Goal: Task Accomplishment & Management: Manage account settings

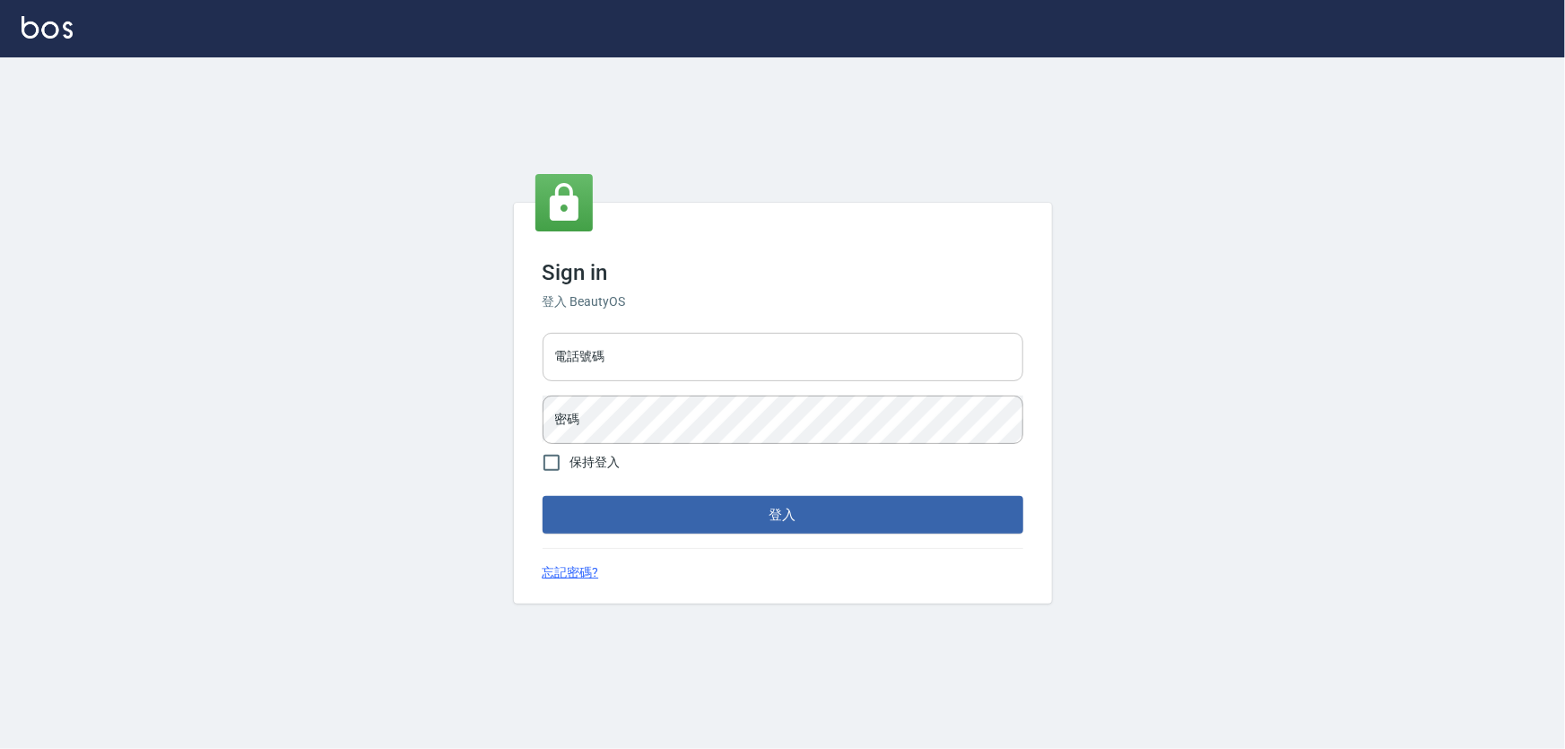
click at [686, 359] on input "電話號碼" at bounding box center [783, 357] width 481 height 48
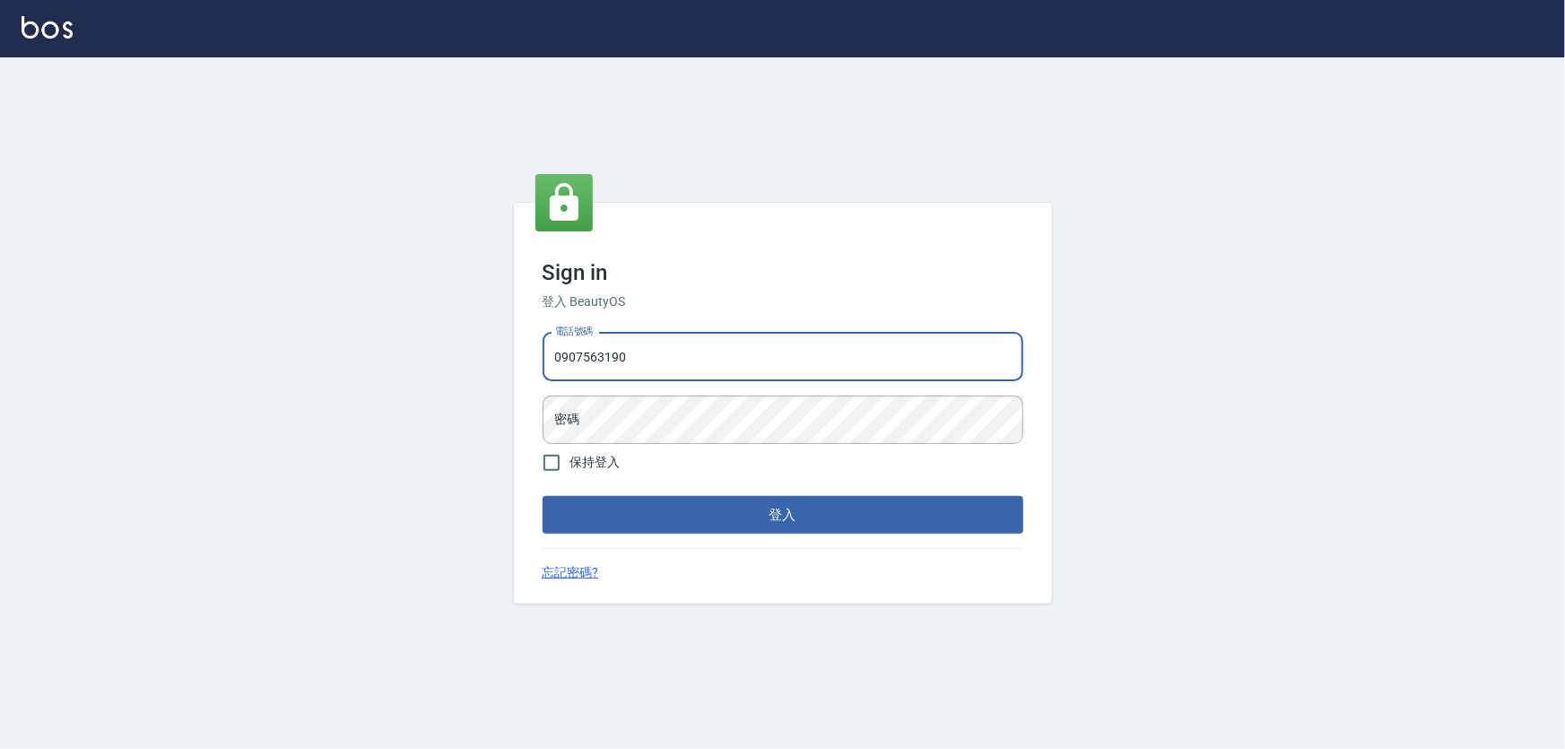
type input "0907563190"
click at [543, 496] on button "登入" at bounding box center [783, 515] width 481 height 38
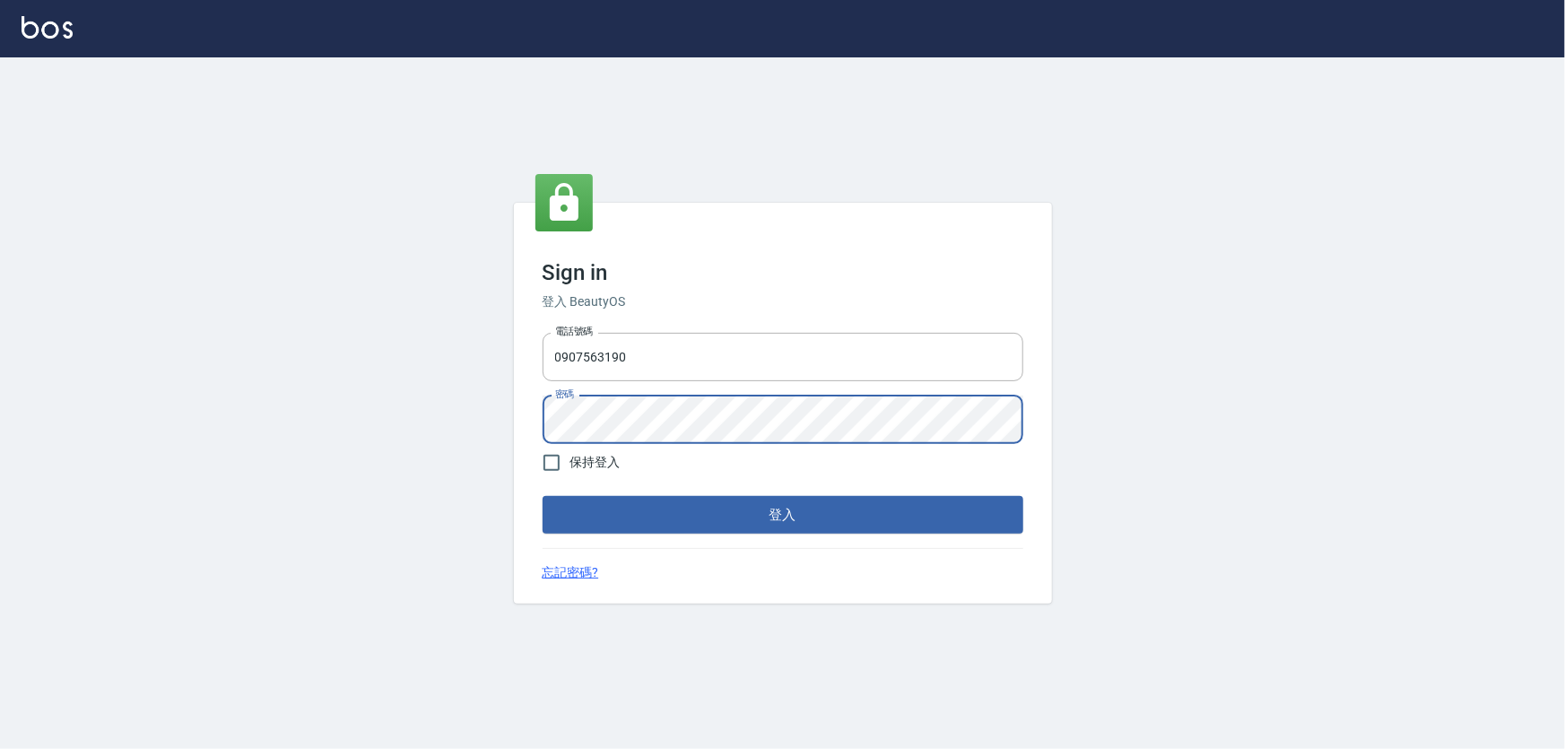
click at [543, 496] on button "登入" at bounding box center [783, 515] width 481 height 38
click at [736, 520] on button "登入" at bounding box center [783, 515] width 481 height 38
click at [543, 496] on button "登入" at bounding box center [783, 515] width 481 height 38
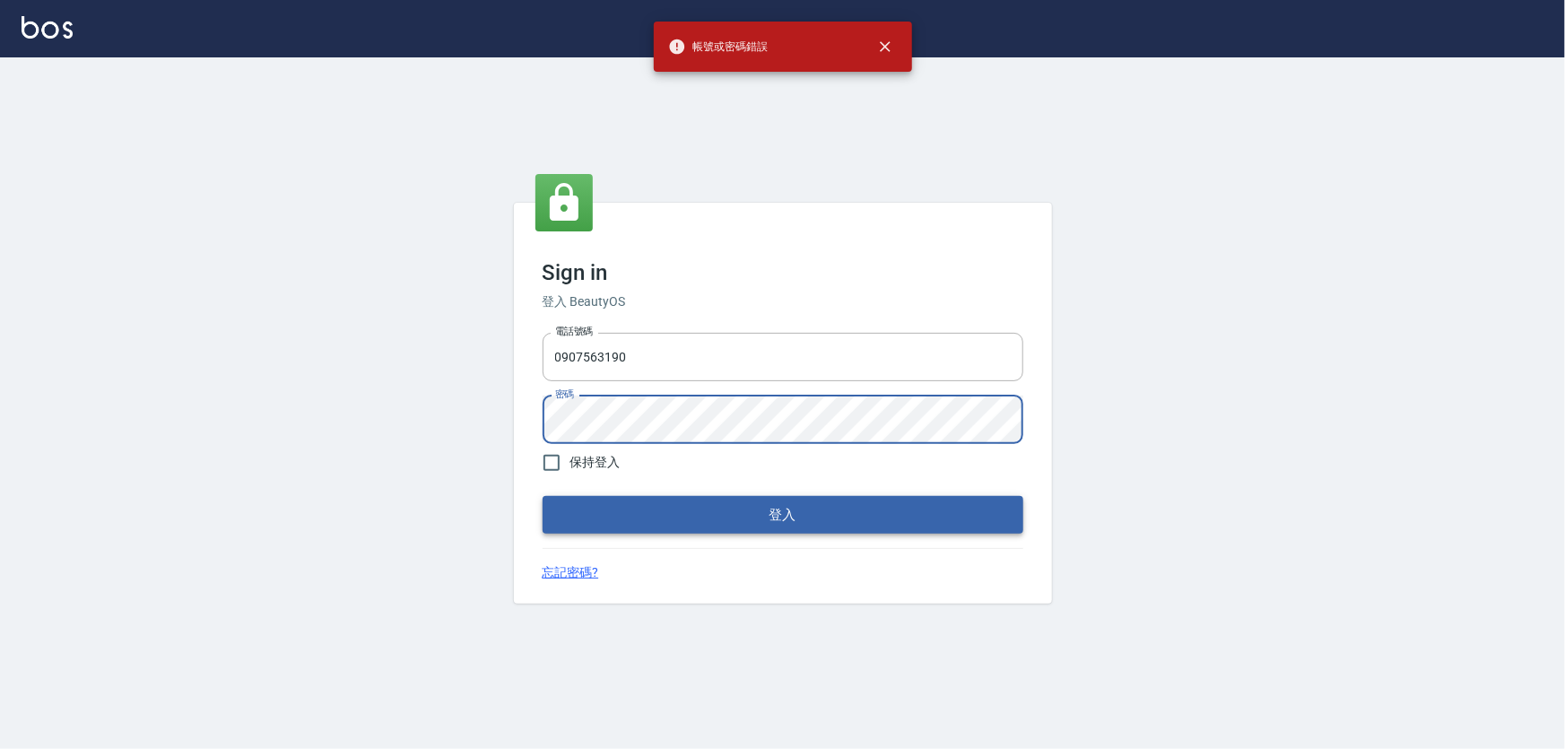
click at [666, 517] on button "登入" at bounding box center [783, 515] width 481 height 38
click at [693, 511] on button "登入" at bounding box center [783, 515] width 481 height 38
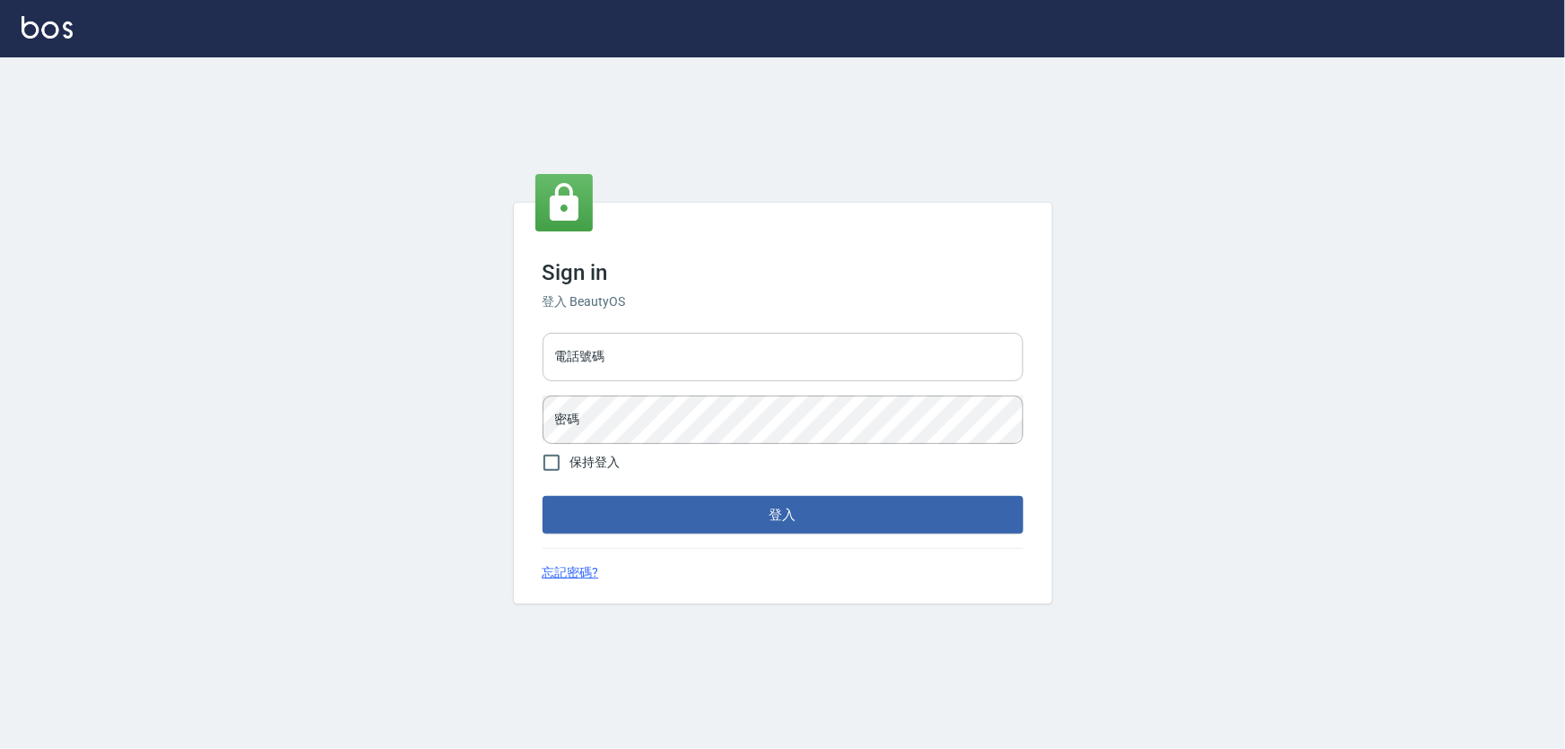
click at [674, 362] on input "電話號碼" at bounding box center [783, 357] width 481 height 48
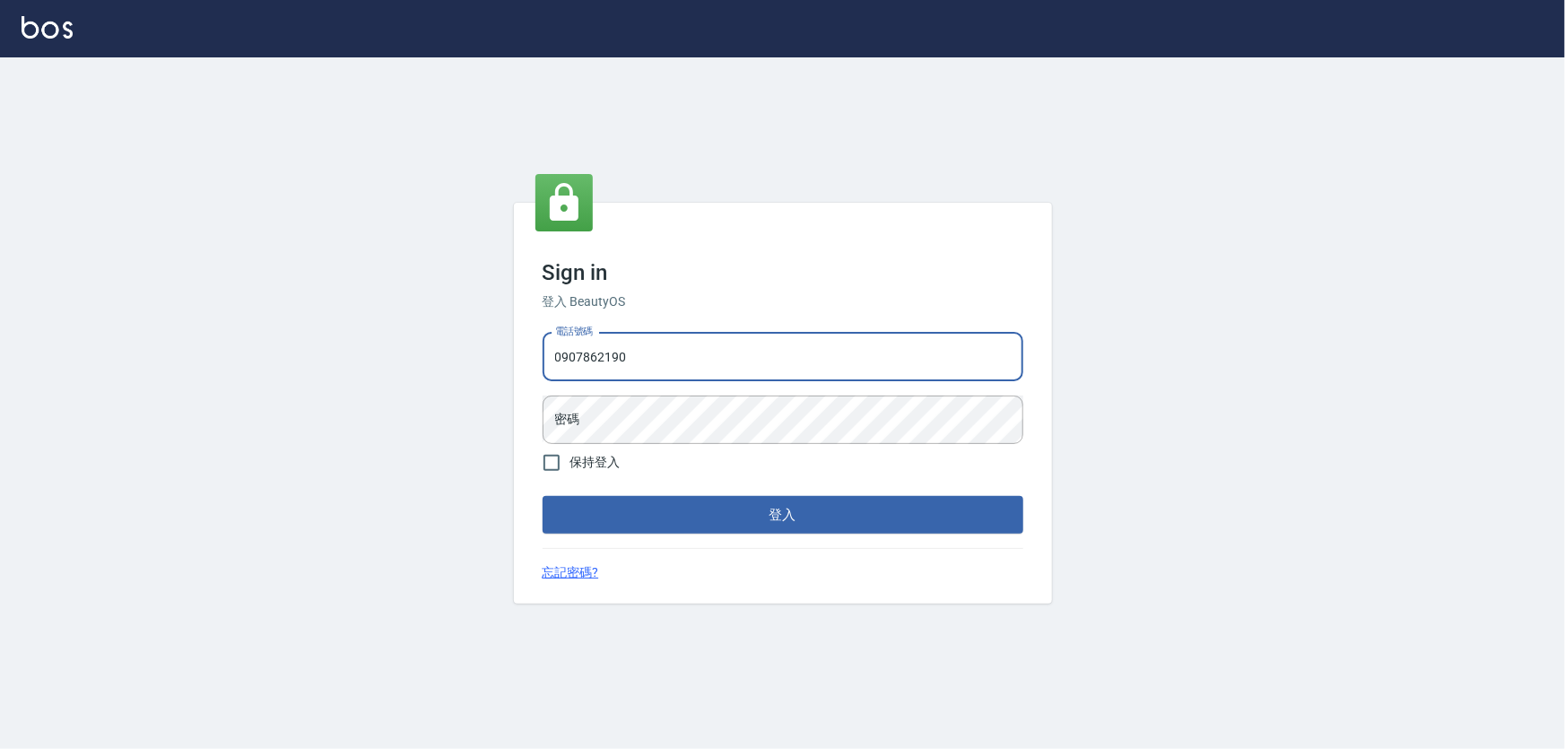
type input "0907862190"
click at [543, 496] on button "登入" at bounding box center [783, 515] width 481 height 38
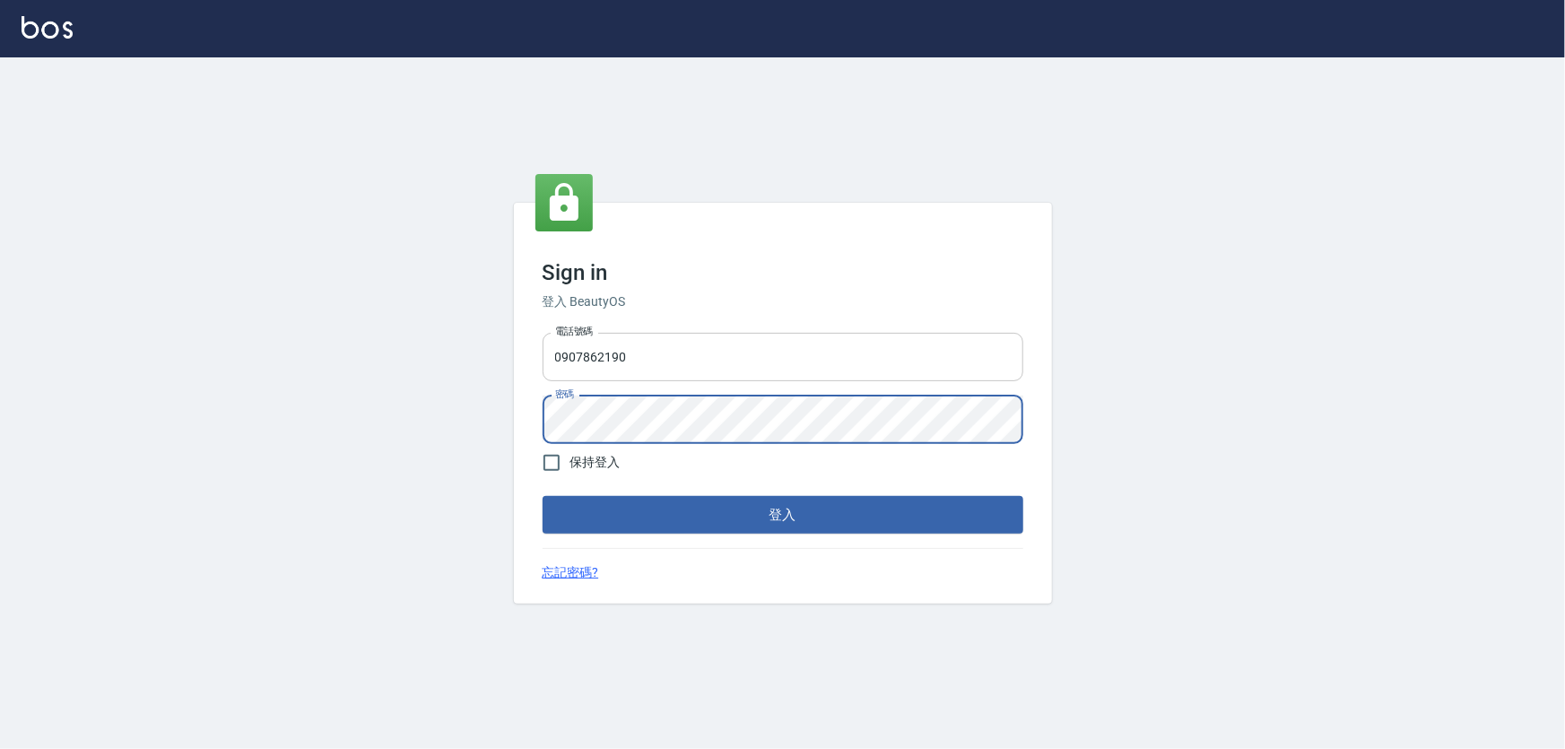
click at [543, 496] on button "登入" at bounding box center [783, 515] width 481 height 38
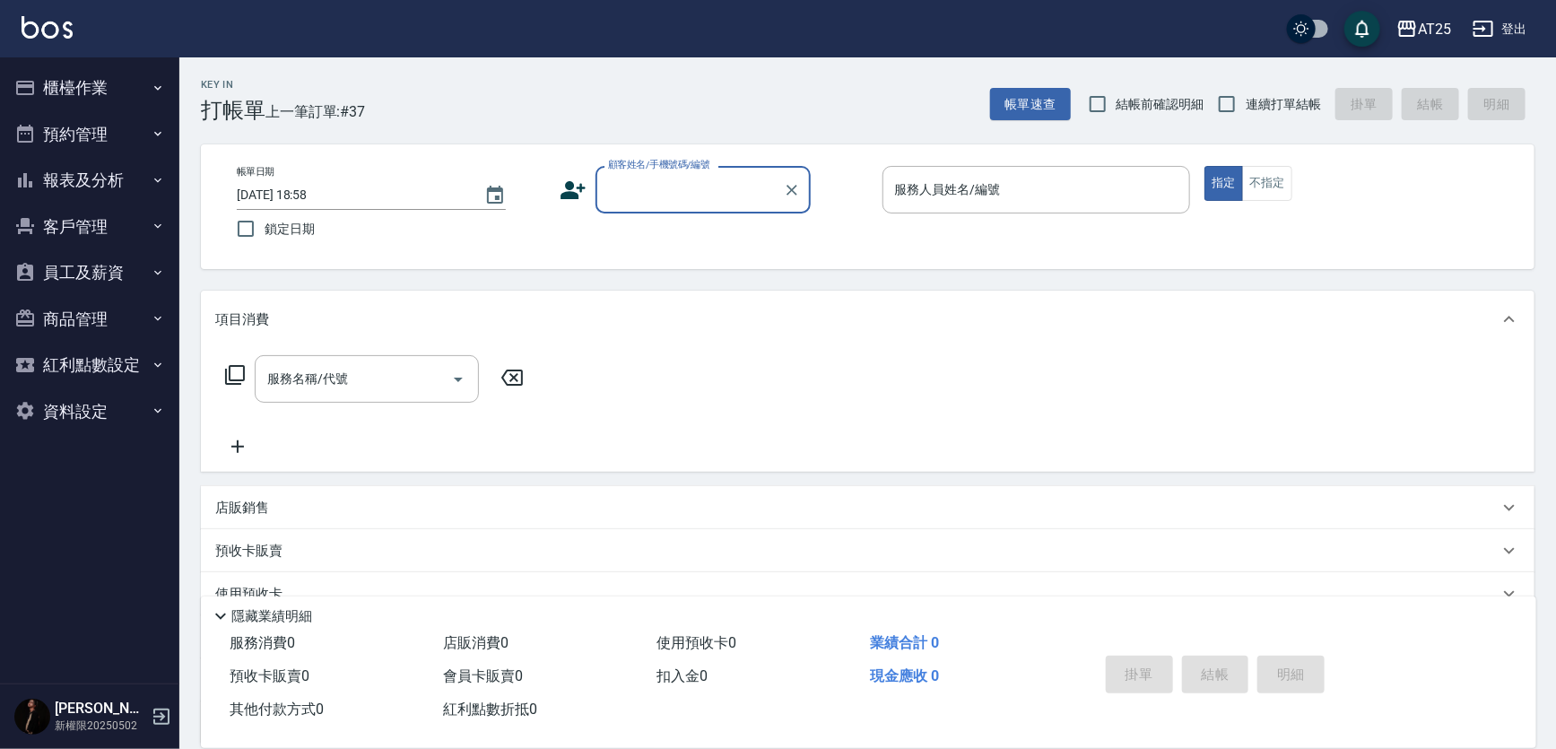
click at [95, 171] on button "報表及分析" at bounding box center [89, 180] width 165 height 47
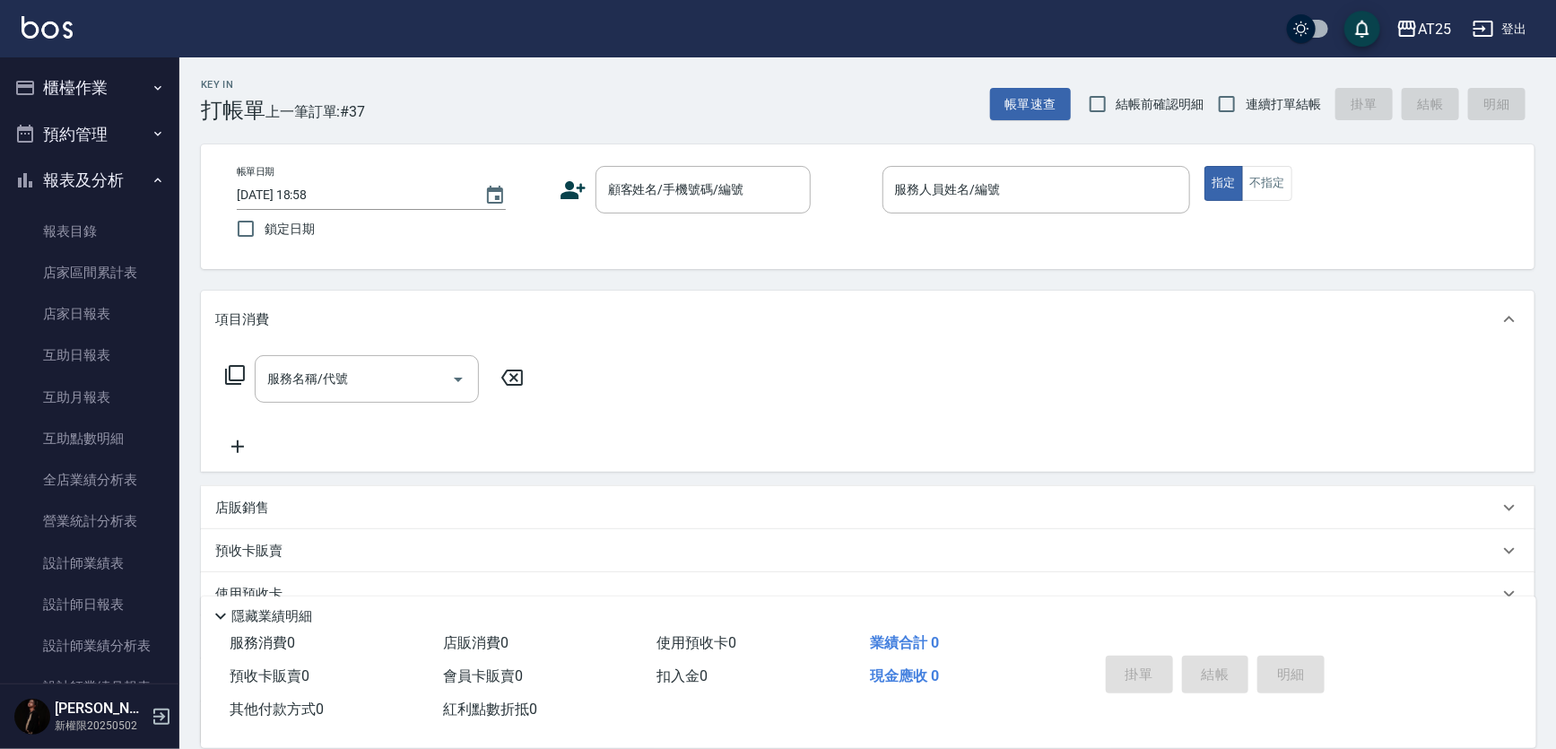
drag, startPoint x: 179, startPoint y: 312, endPoint x: 195, endPoint y: 415, distance: 104.3
click at [195, 415] on div "Key In 打帳單 上一筆訂單:#37 帳單速查 結帳前確認明細 連續打單結帳 掛單 結帳 明細 帳單日期 [DATE] 18:58 鎖定日期 顧客姓名/手…" at bounding box center [867, 485] width 1377 height 856
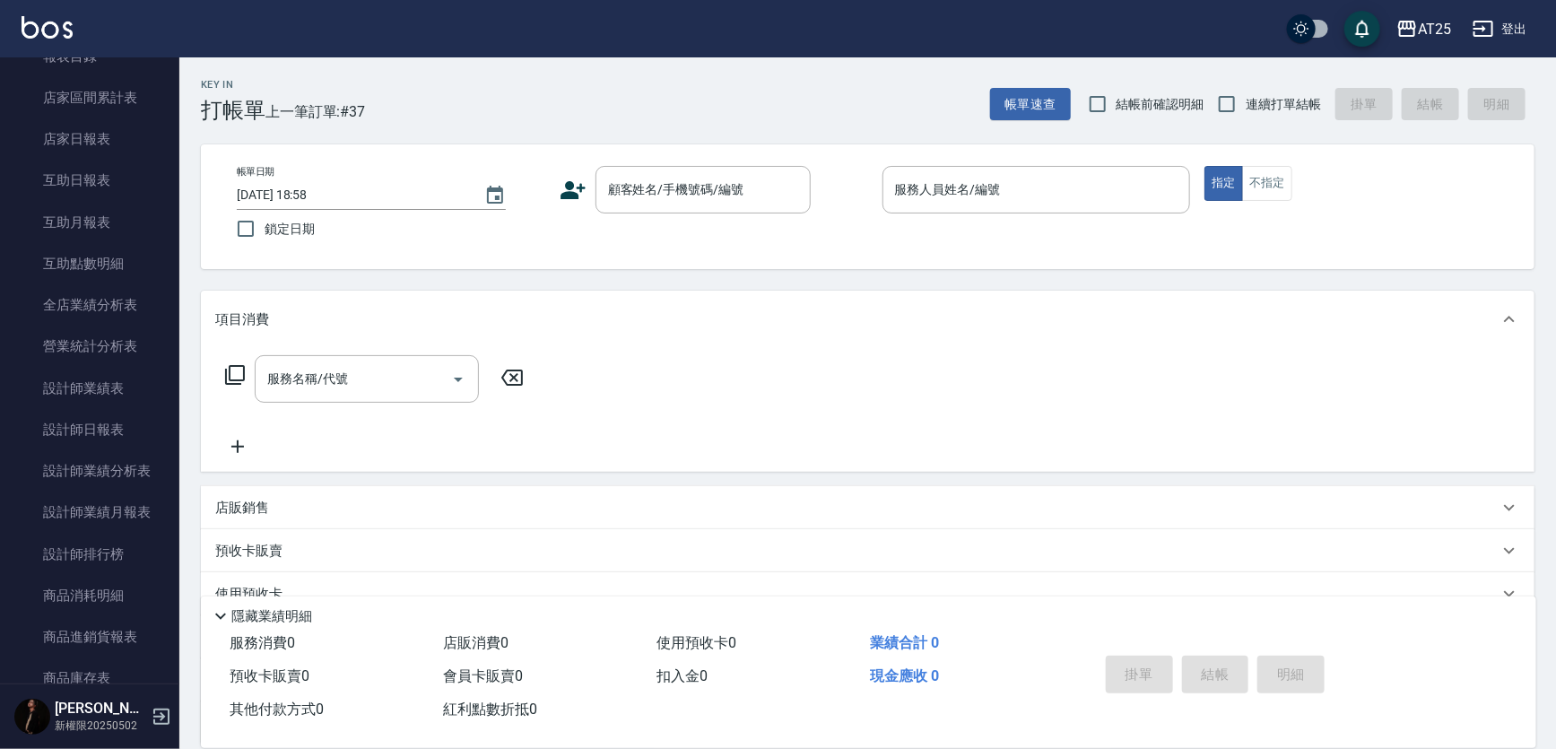
scroll to position [180, 0]
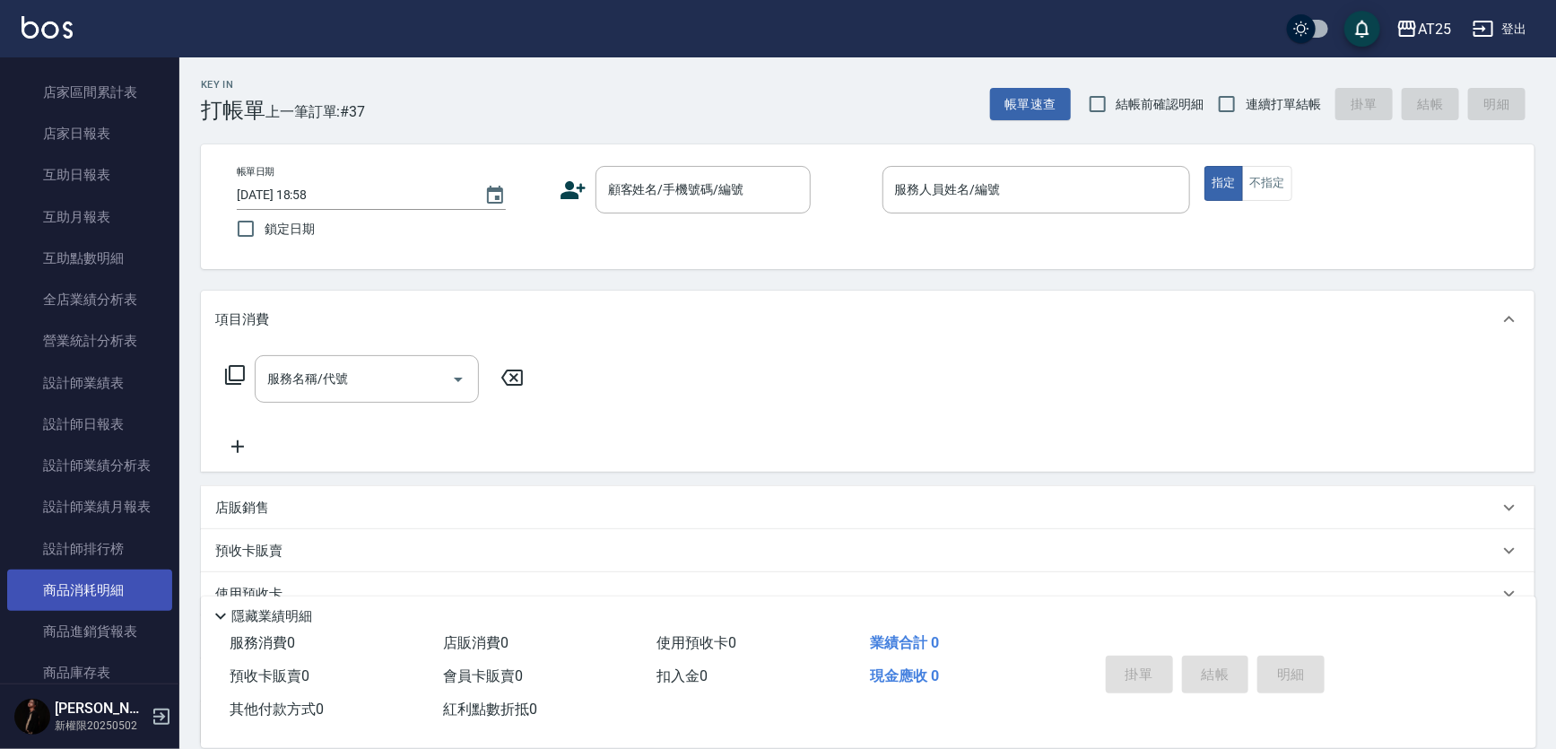
click at [109, 601] on link "商品消耗明細" at bounding box center [89, 590] width 165 height 41
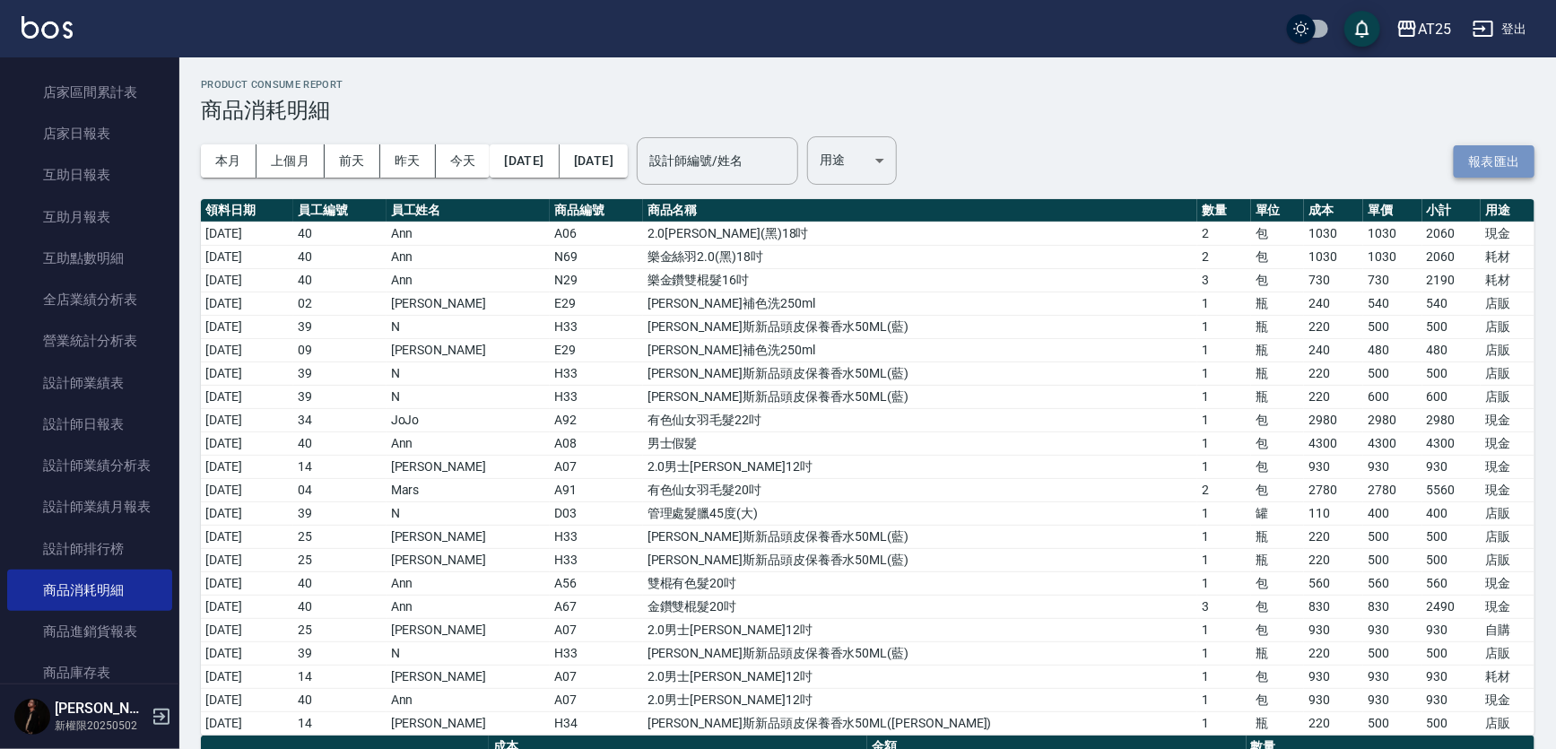
click at [1495, 165] on button "報表匯出" at bounding box center [1494, 161] width 81 height 33
click at [1474, 152] on button "報表匯出" at bounding box center [1494, 161] width 81 height 33
click at [93, 154] on link "互助日報表" at bounding box center [89, 174] width 165 height 41
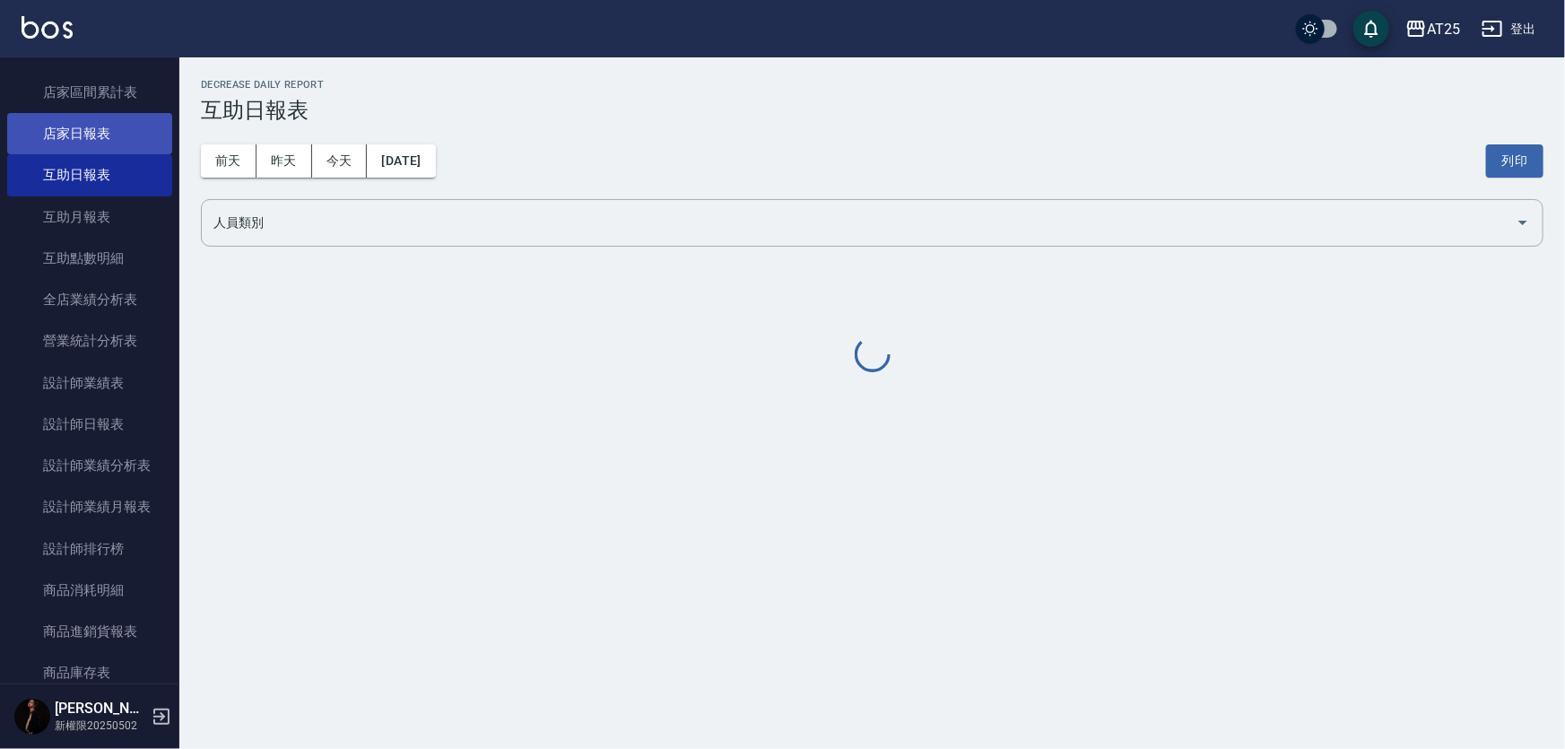
click at [105, 135] on link "店家日報表" at bounding box center [89, 133] width 165 height 41
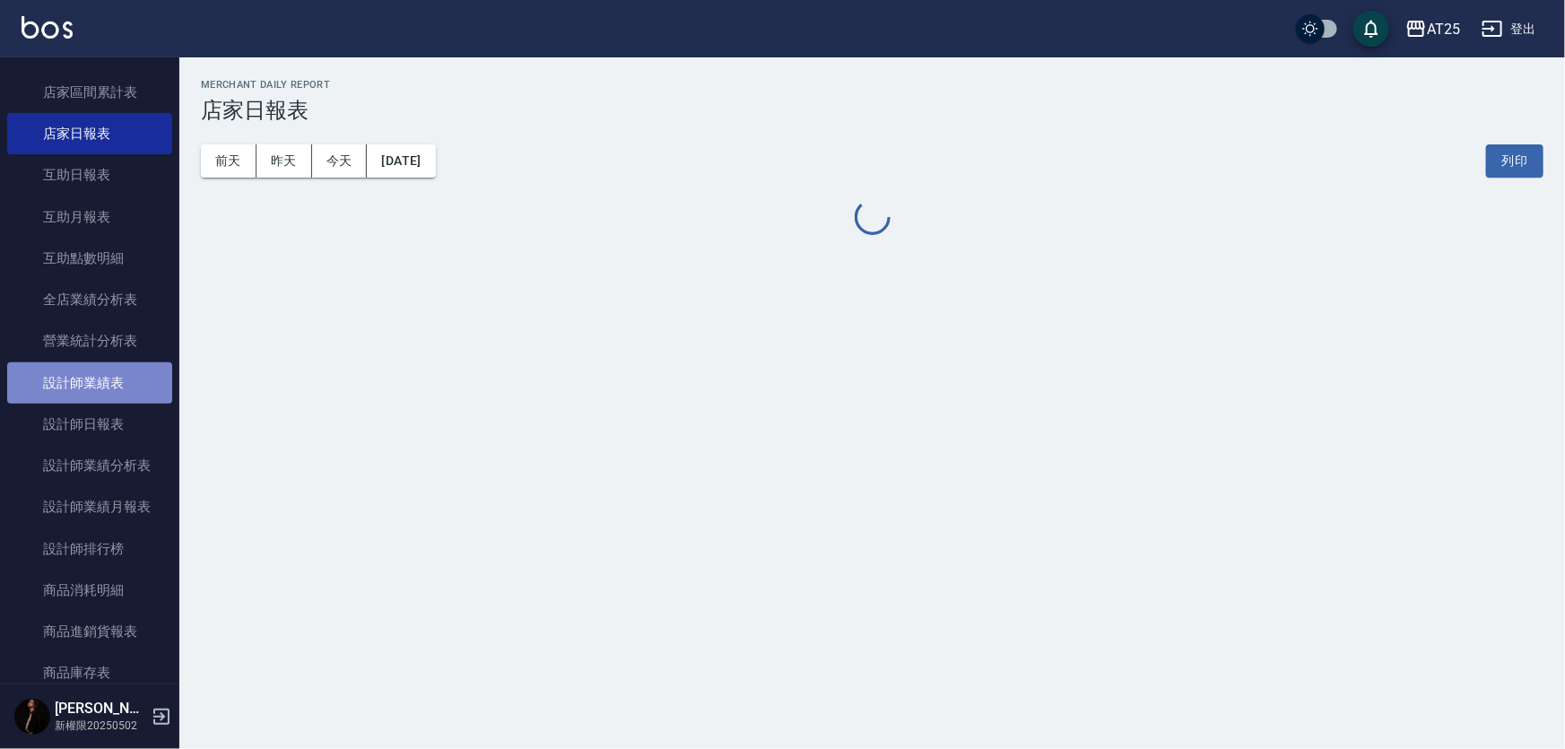
click at [113, 390] on link "設計師業績表" at bounding box center [89, 382] width 165 height 41
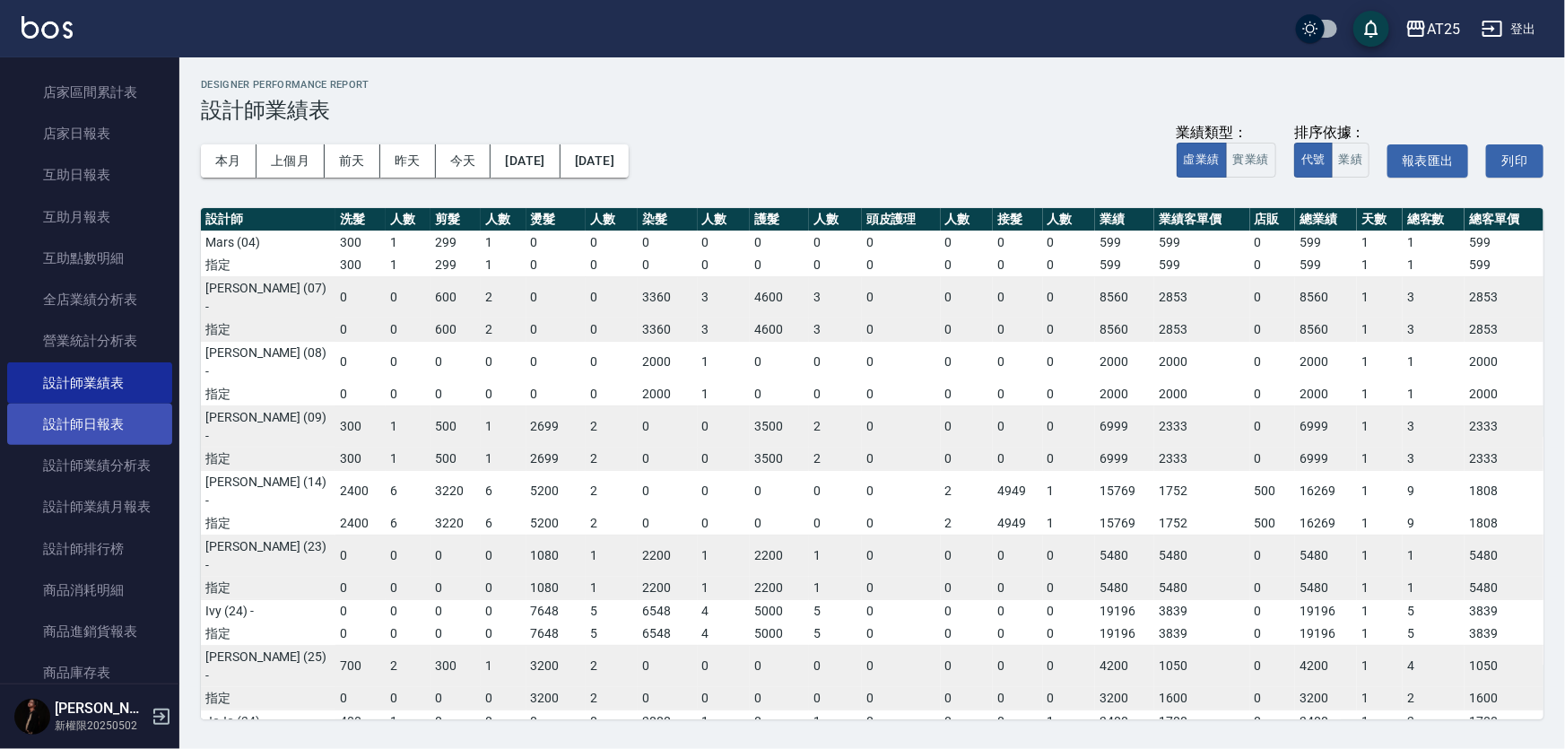
click at [92, 425] on link "設計師日報表" at bounding box center [89, 424] width 165 height 41
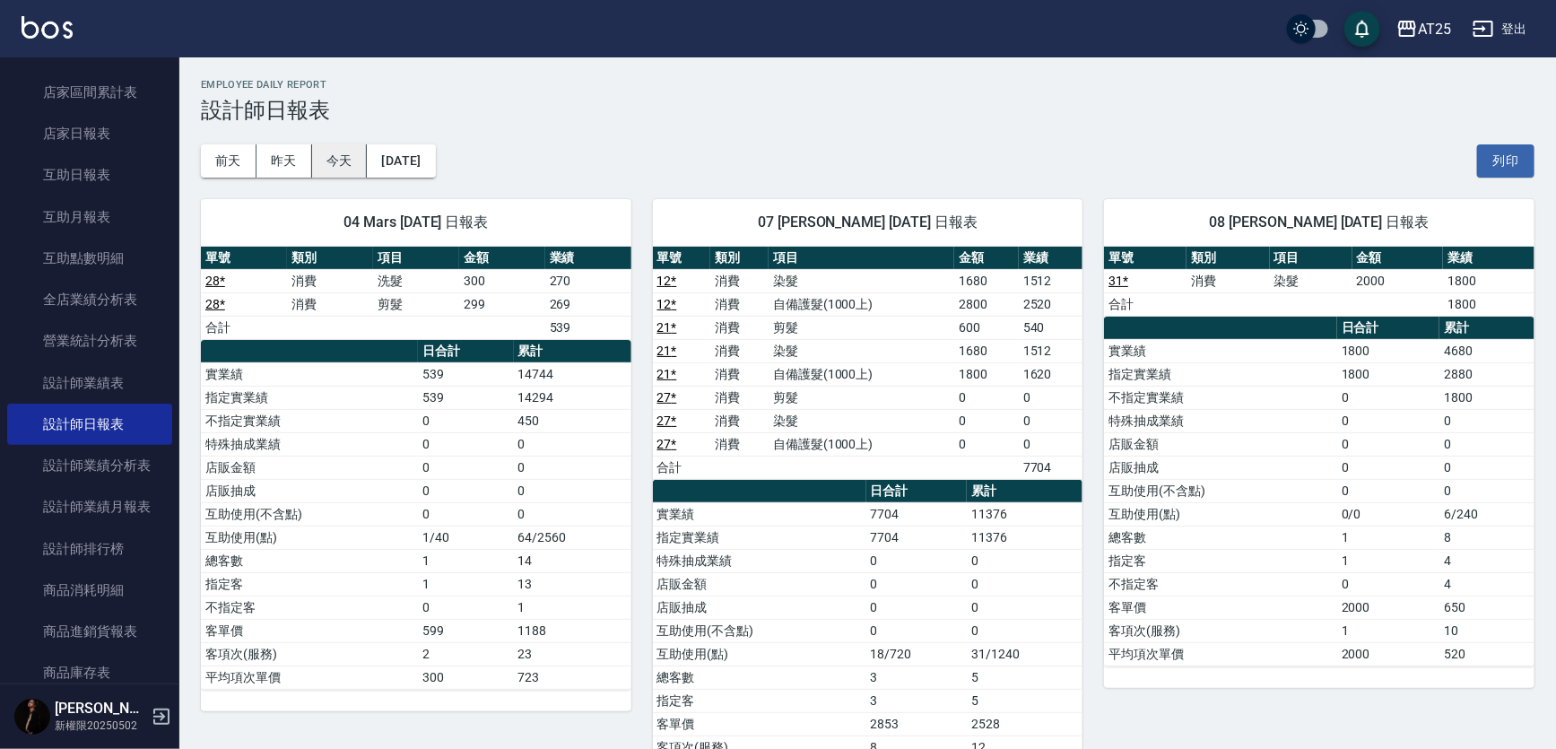
click at [336, 153] on button "今天" at bounding box center [340, 160] width 56 height 33
click at [1503, 18] on button "登出" at bounding box center [1500, 29] width 69 height 33
